Goal: Task Accomplishment & Management: Complete application form

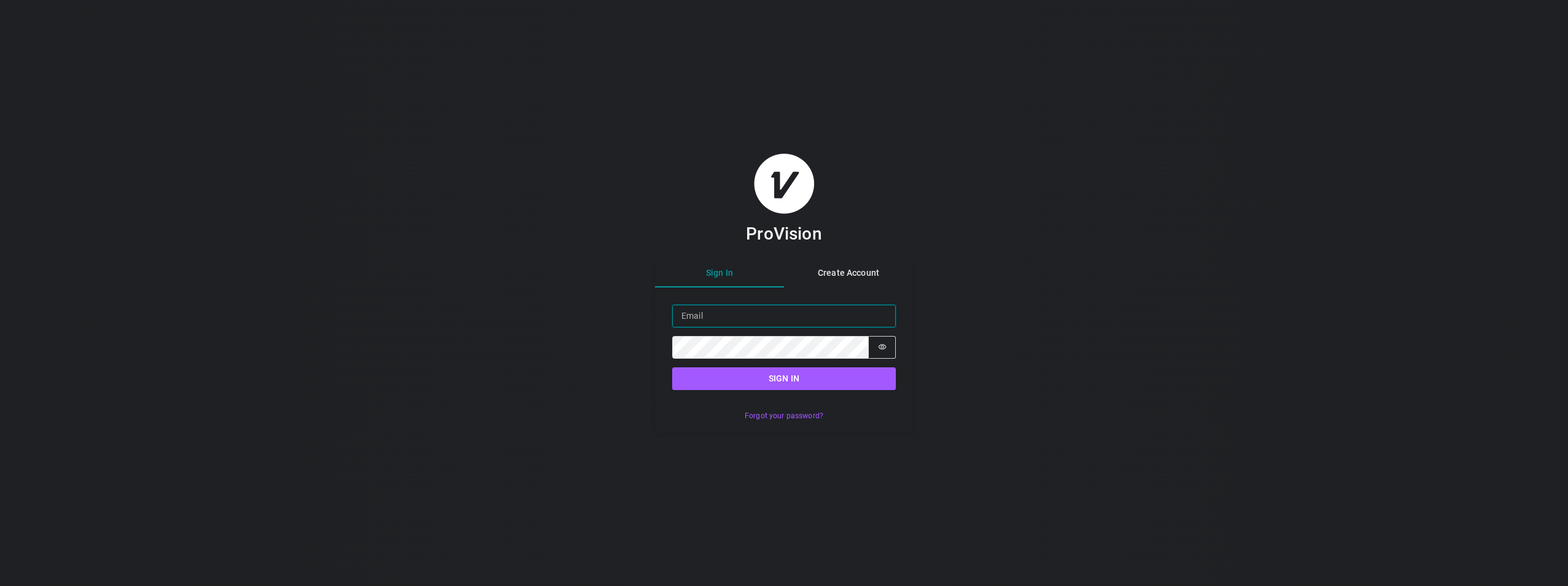
click at [711, 323] on input "Email" at bounding box center [784, 316] width 223 height 23
click at [588, 408] on div "ProVision Sign In Create Account Sign in Email Password Password is hidden Sign…" at bounding box center [784, 293] width 1568 height 586
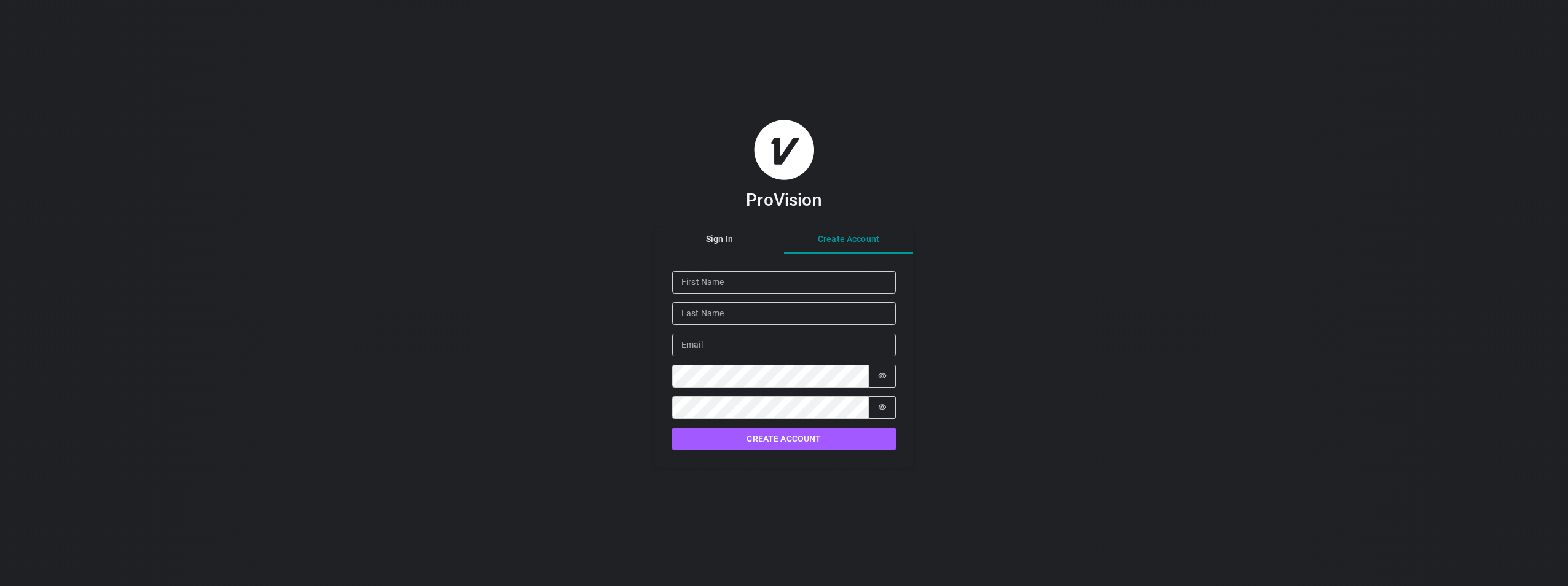
click at [856, 268] on div "Sign In Create Account Given Name Family Name Email Password Password is hidden…" at bounding box center [784, 348] width 258 height 240
click at [713, 285] on input "Given Name" at bounding box center [784, 282] width 223 height 23
type input "[PERSON_NAME]"
click at [727, 350] on input "Email" at bounding box center [784, 345] width 223 height 23
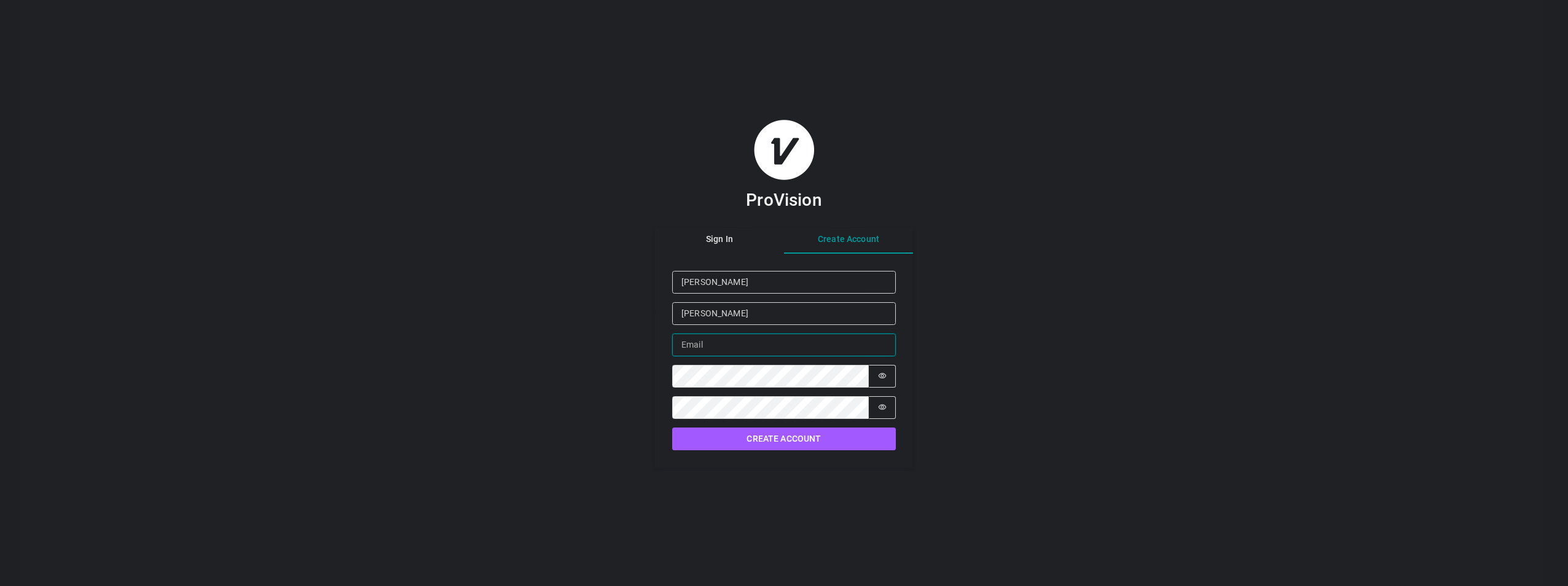
type input "[EMAIL_ADDRESS][DOMAIN_NAME]"
click at [804, 432] on button "Create Account" at bounding box center [784, 439] width 223 height 23
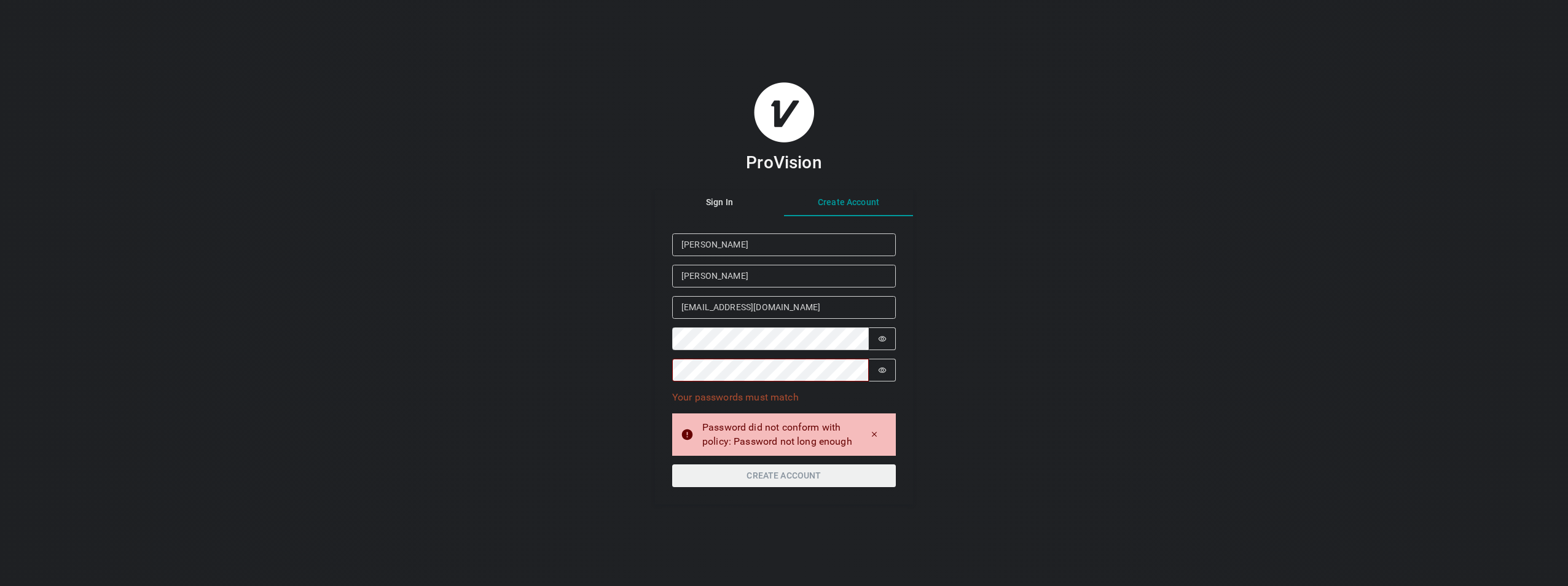
click at [1066, 316] on div "ProVision Sign In Create Account Given Name [PERSON_NAME] Family Name [PERSON_N…" at bounding box center [784, 293] width 1568 height 586
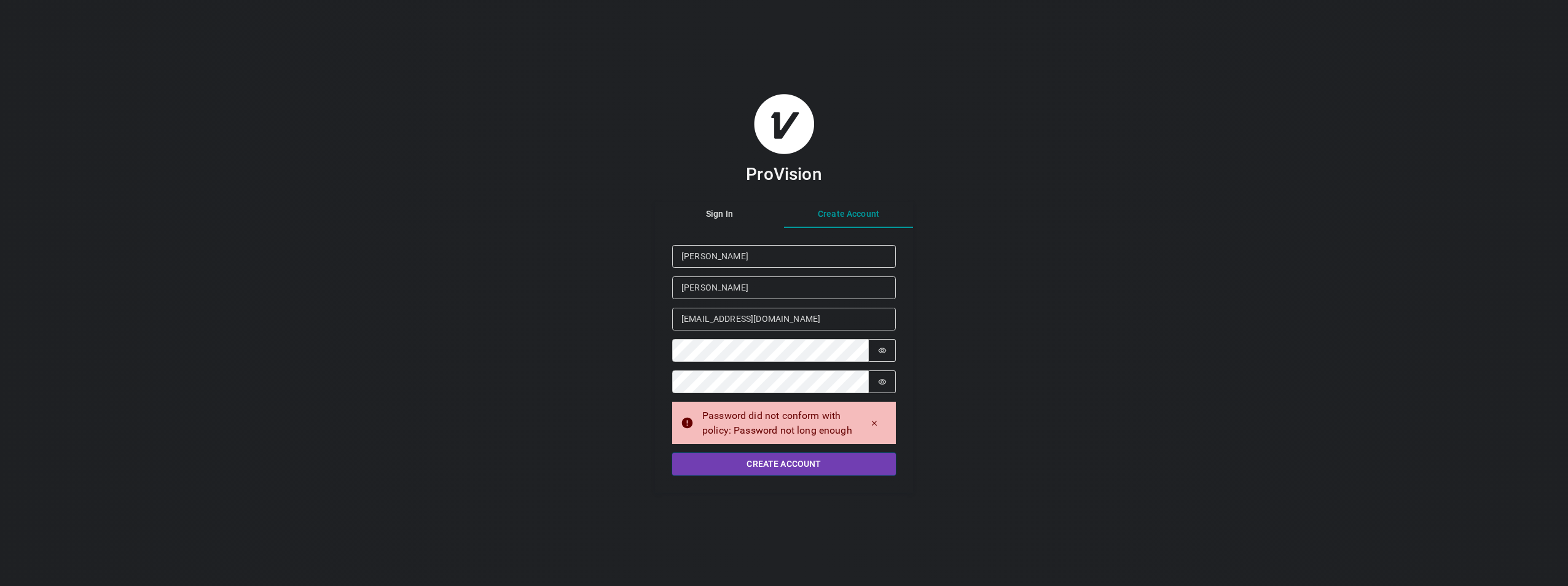
click at [818, 472] on button "Create Account" at bounding box center [784, 464] width 223 height 23
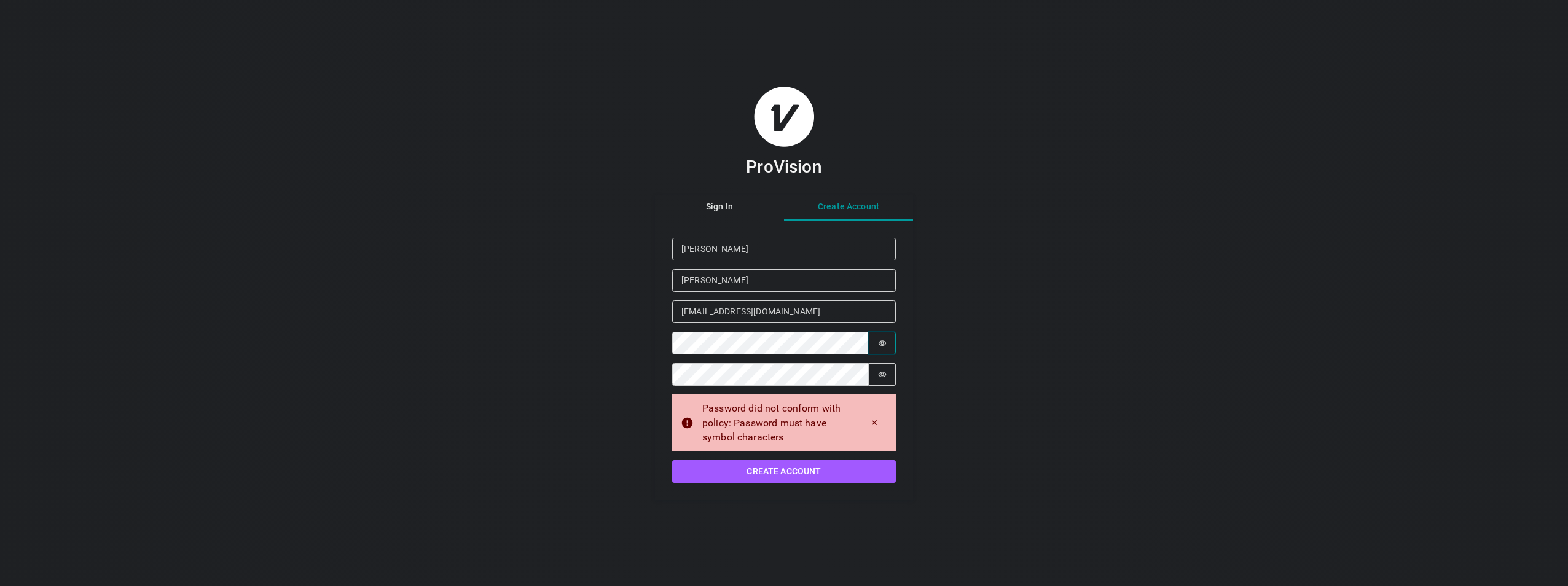
click at [885, 344] on icon "Show password" at bounding box center [882, 343] width 9 height 9
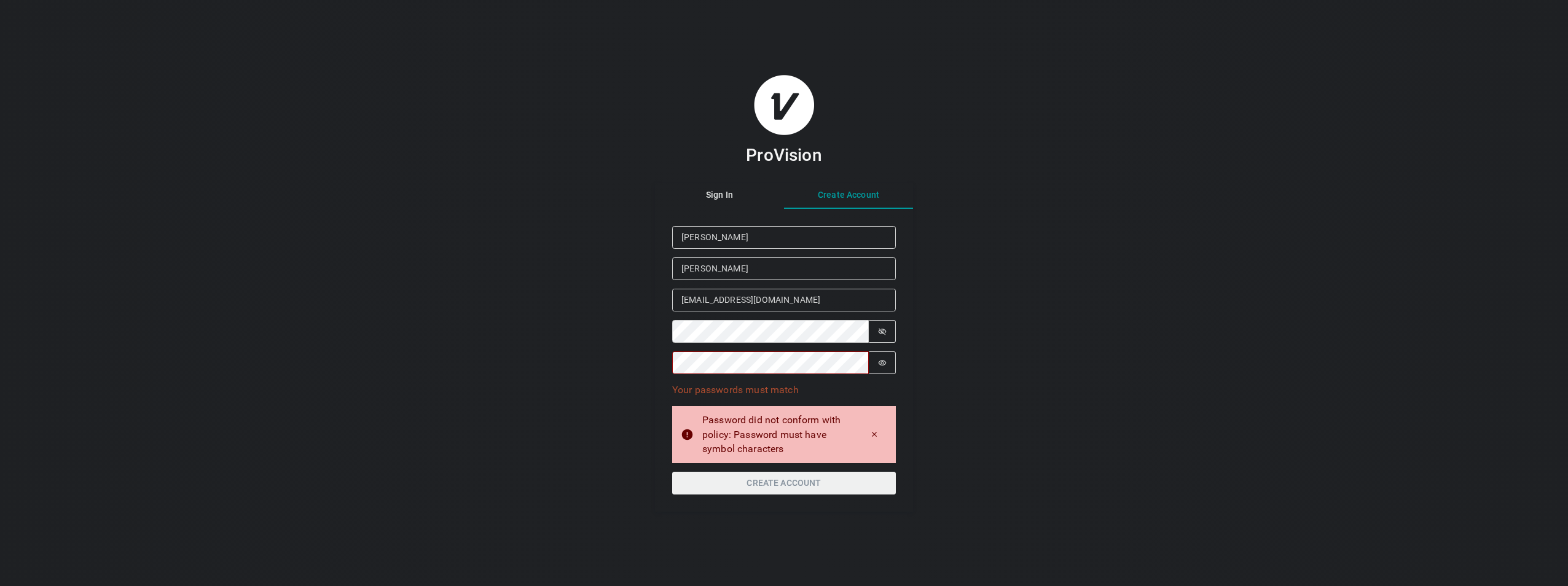
drag, startPoint x: 996, startPoint y: 327, endPoint x: 976, endPoint y: 322, distance: 20.6
click at [996, 324] on div "ProVision Sign In Create Account Given Name [PERSON_NAME] Family Name [PERSON_N…" at bounding box center [784, 293] width 1568 height 586
click at [895, 331] on button "Password is shown" at bounding box center [882, 331] width 27 height 23
click at [875, 334] on div "Password is hidden" at bounding box center [784, 331] width 223 height 23
click at [897, 330] on form "Given Name [PERSON_NAME] Family Name [PERSON_NAME] Email [EMAIL_ADDRESS][DOMAIN…" at bounding box center [784, 360] width 258 height 303
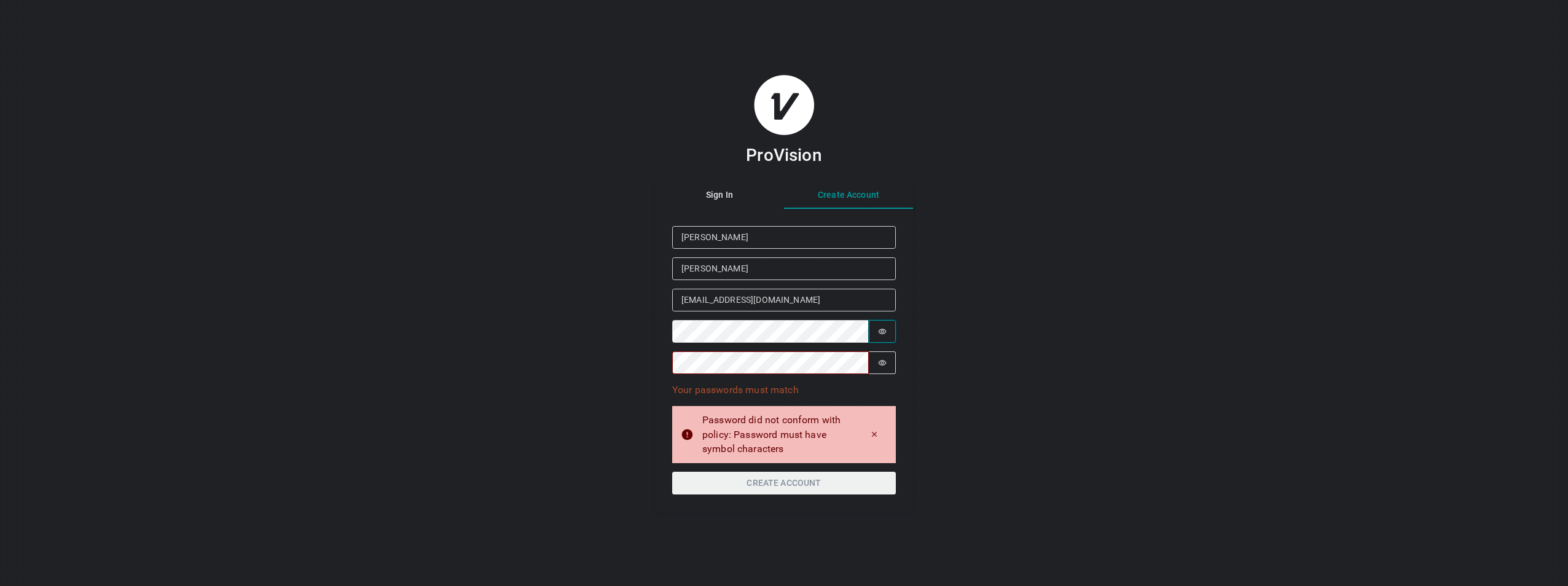
click at [890, 334] on button "Password is hidden" at bounding box center [882, 331] width 27 height 23
click at [1076, 217] on div "ProVision Sign In Create Account Given Name [PERSON_NAME] Family Name [PERSON_N…" at bounding box center [784, 293] width 1568 height 586
click at [887, 366] on button "Password is hidden" at bounding box center [882, 363] width 27 height 23
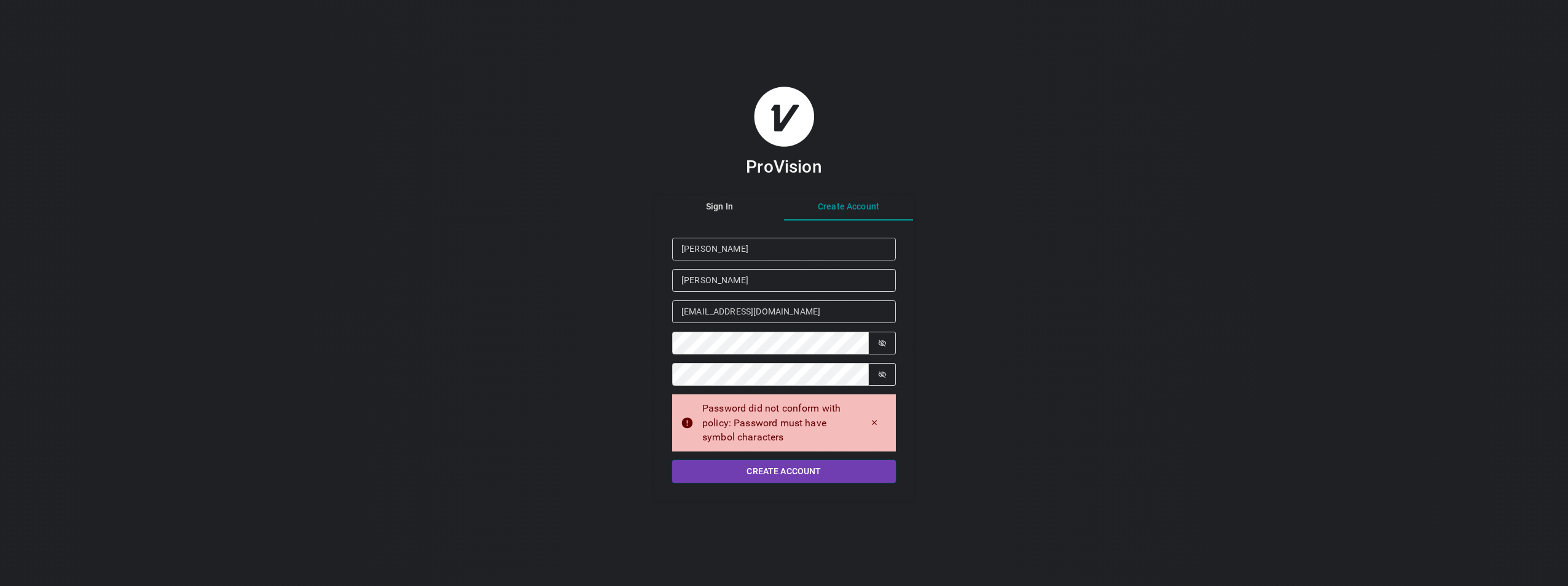
click at [766, 471] on button "Create Account" at bounding box center [784, 471] width 223 height 23
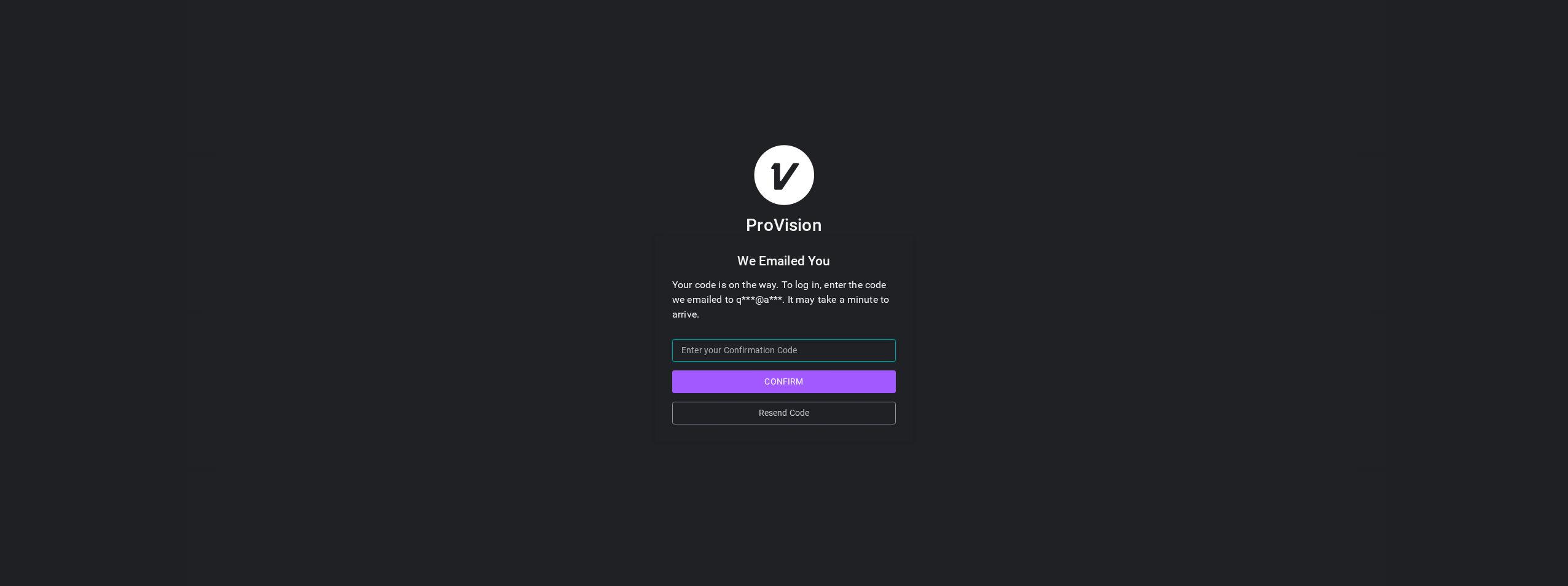
click at [844, 353] on input "Confirmation Code" at bounding box center [784, 350] width 223 height 23
type input "856982"
click at [672, 370] on button "Confirm" at bounding box center [784, 381] width 223 height 23
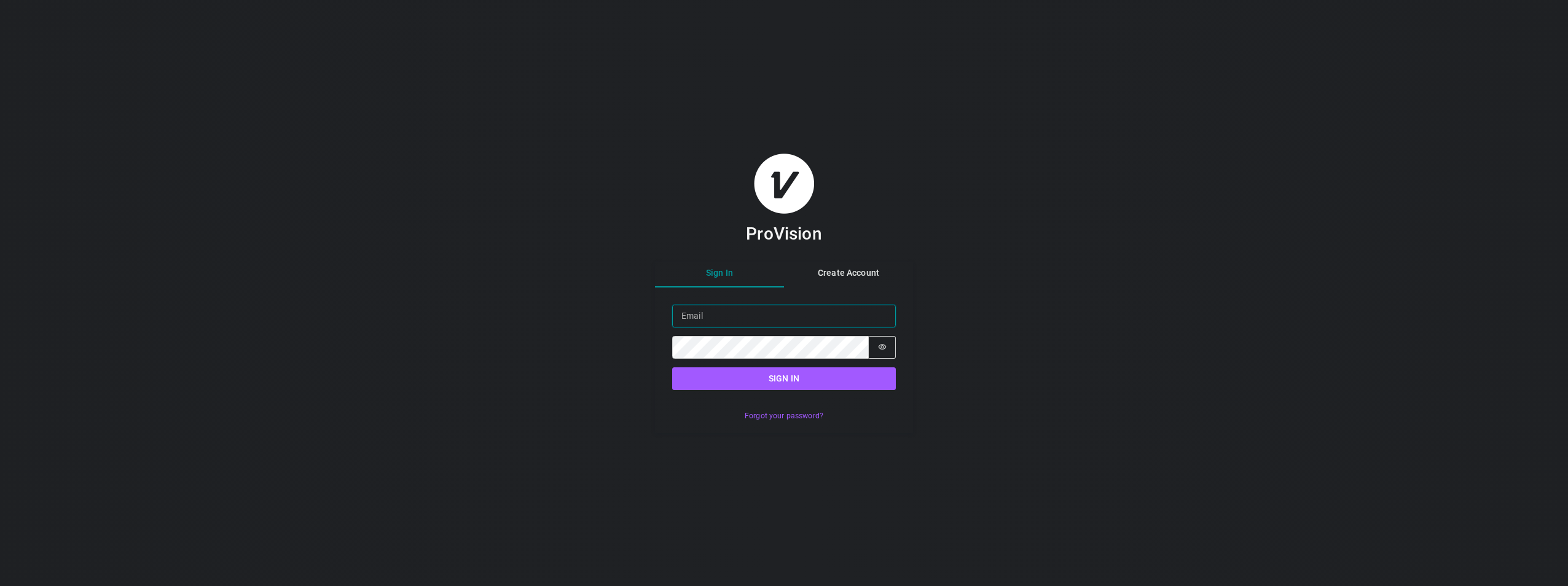
click at [727, 317] on input "Email" at bounding box center [784, 316] width 223 height 23
type input "[EMAIL_ADDRESS][DOMAIN_NAME]"
click at [672, 368] on button "Sign in" at bounding box center [784, 379] width 223 height 23
